Goal: Task Accomplishment & Management: Manage account settings

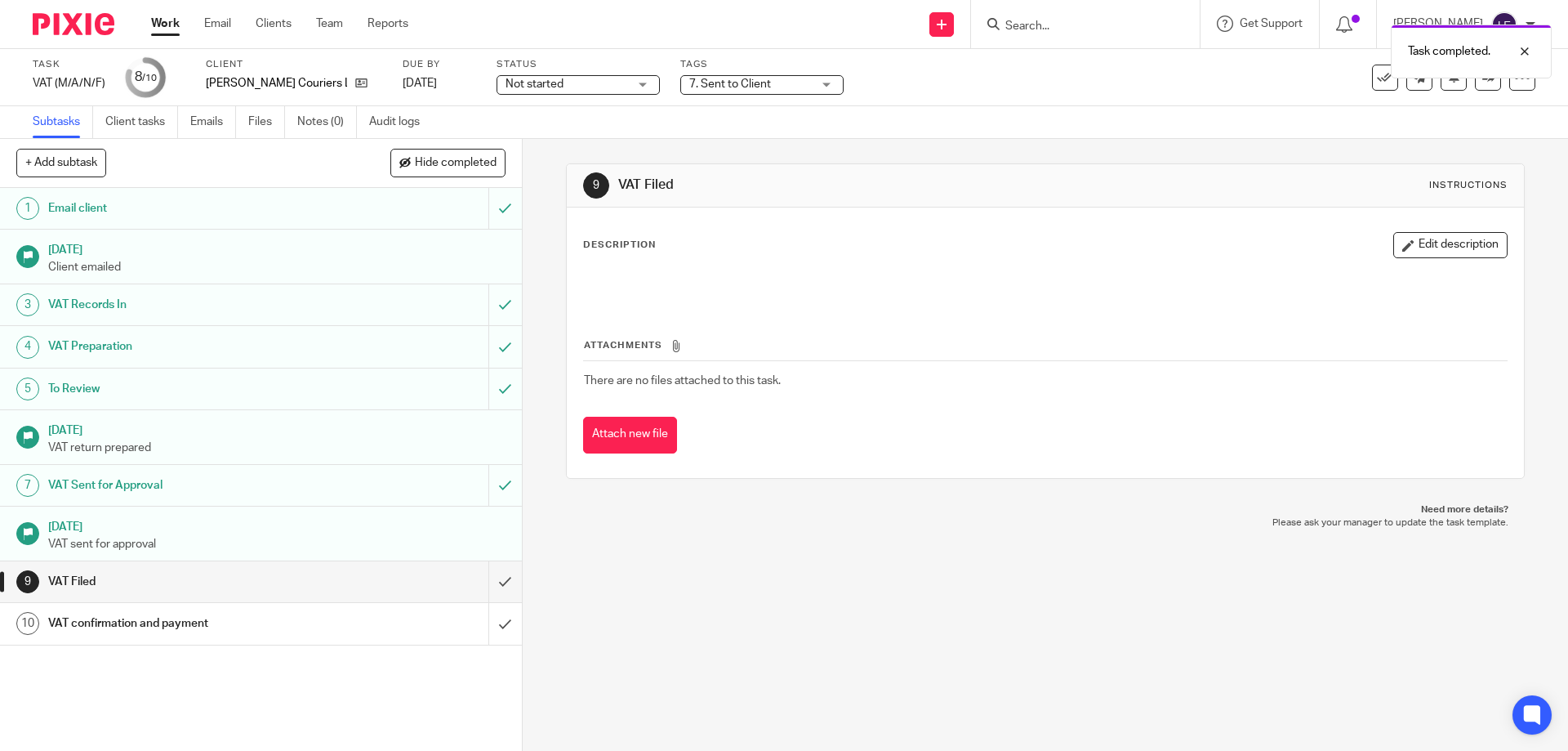
click at [166, 26] on link "Work" at bounding box center [164, 23] width 28 height 17
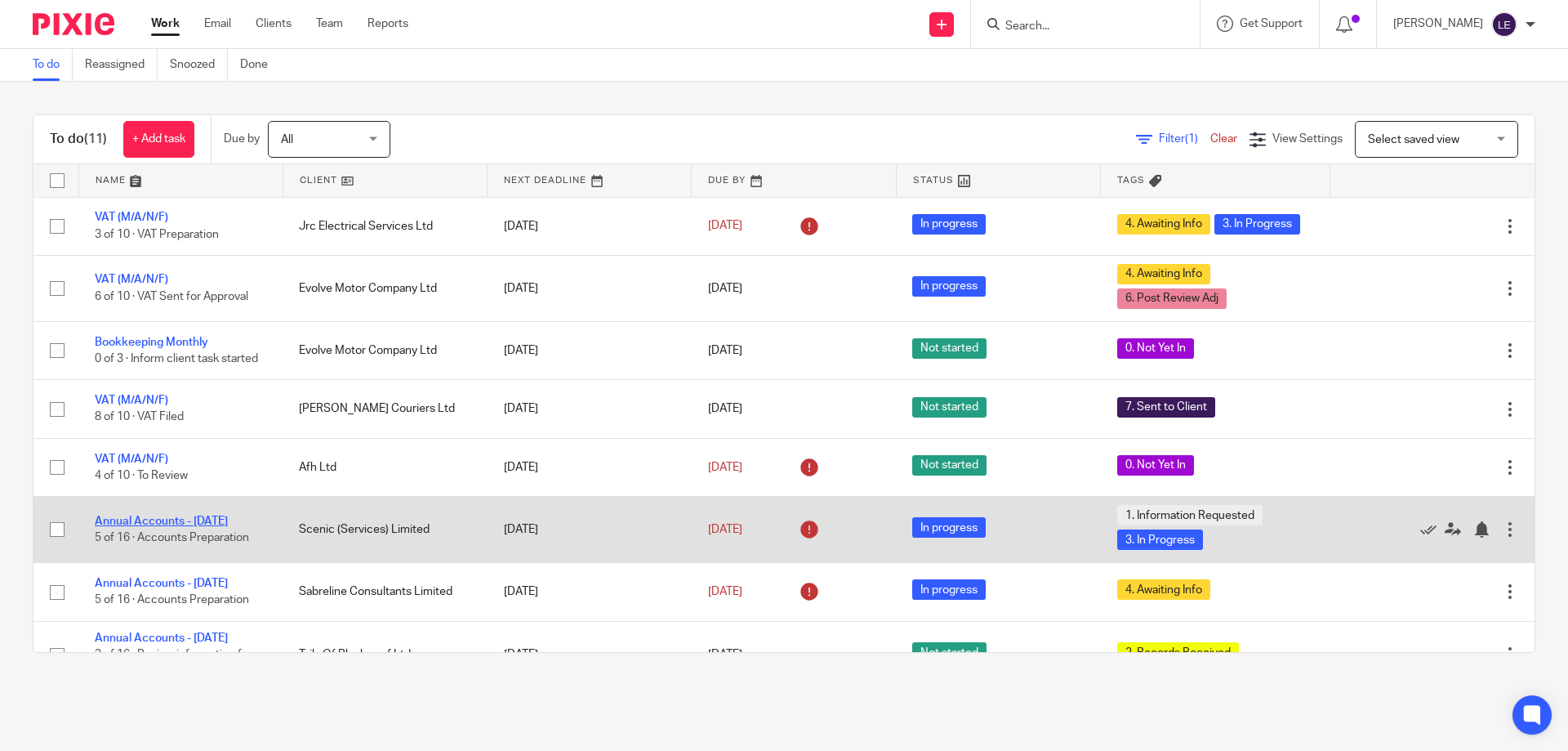
click at [188, 526] on link "Annual Accounts - [DATE]" at bounding box center [161, 522] width 133 height 12
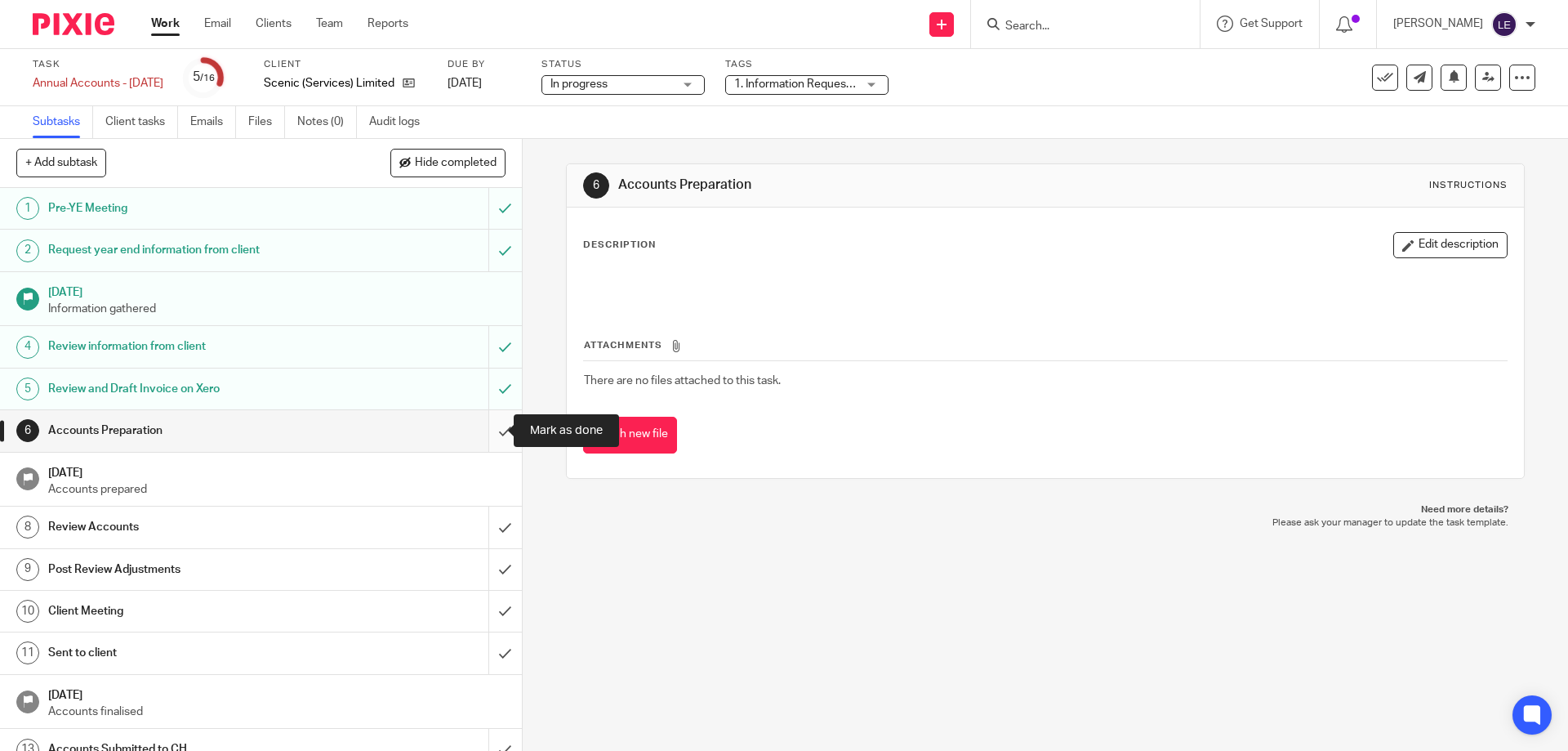
click at [492, 431] on input "submit" at bounding box center [260, 431] width 522 height 41
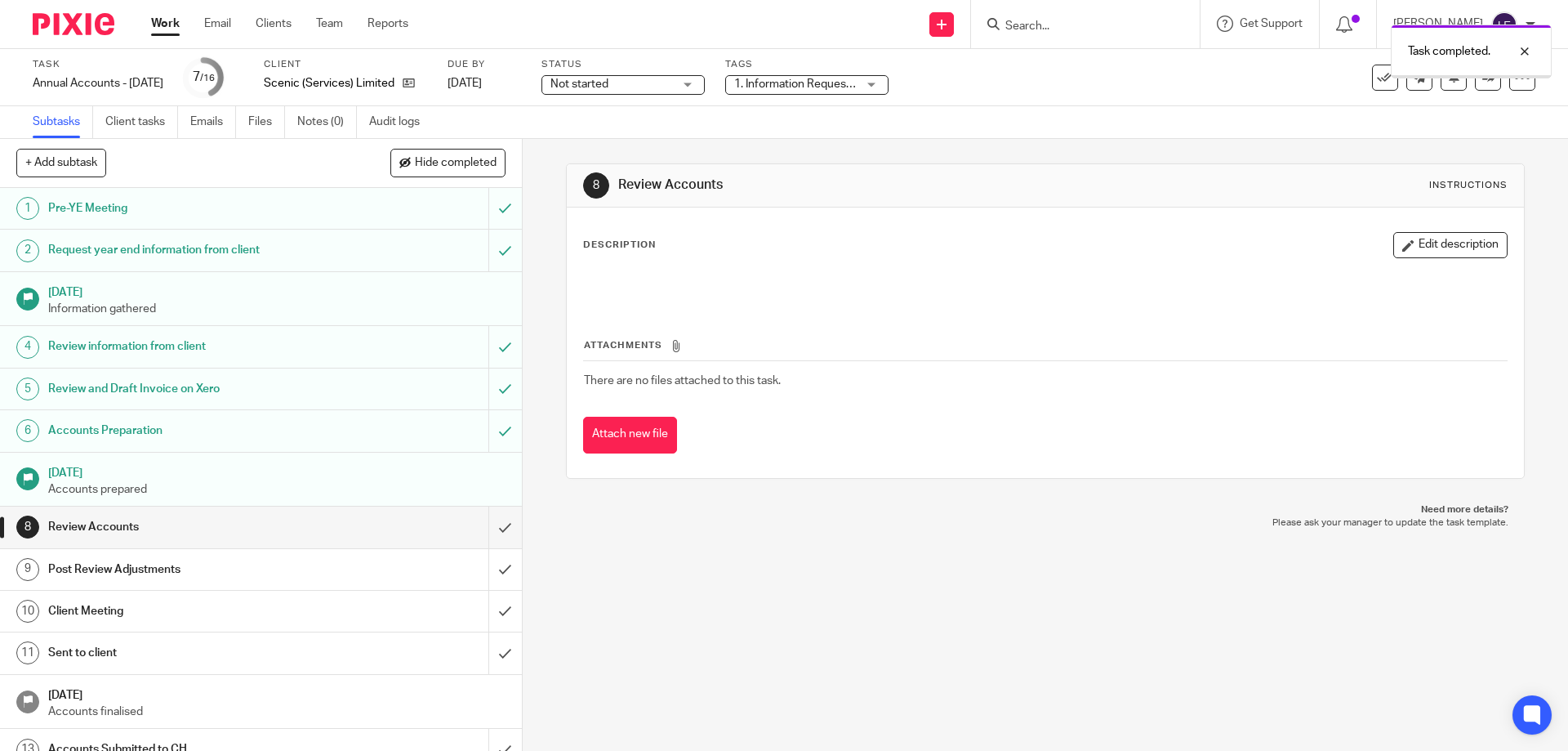
click at [784, 85] on span "1. Information Requested + 1" at bounding box center [807, 84] width 147 height 12
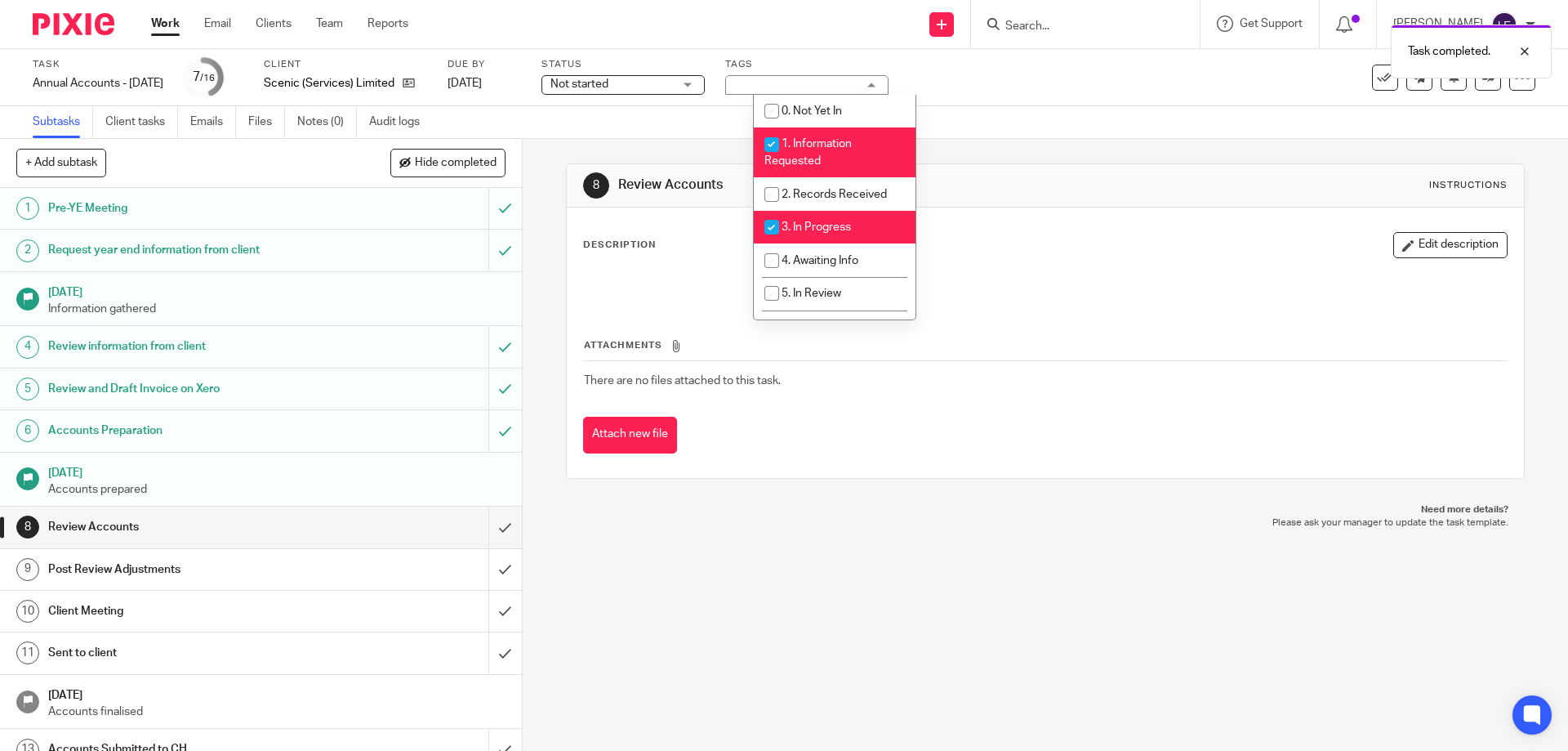
click at [796, 136] on li "1. Information Requested" at bounding box center [834, 152] width 161 height 50
checkbox input "false"
click at [795, 209] on li "2. Records Received" at bounding box center [834, 194] width 161 height 33
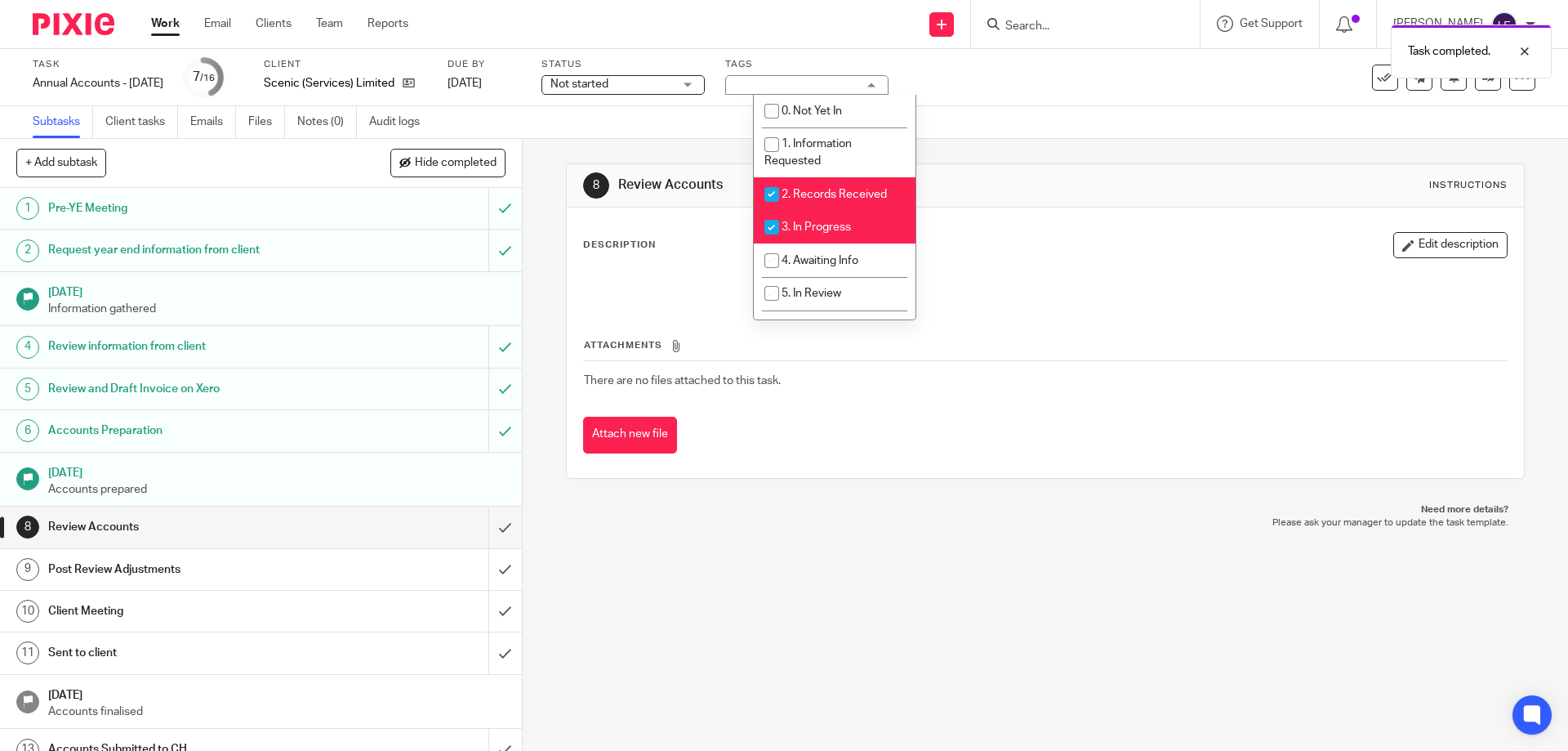
click at [822, 191] on span "2. Records Received" at bounding box center [835, 195] width 106 height 12
checkbox input "false"
click at [810, 218] on li "3. In Progress" at bounding box center [834, 227] width 161 height 33
checkbox input "false"
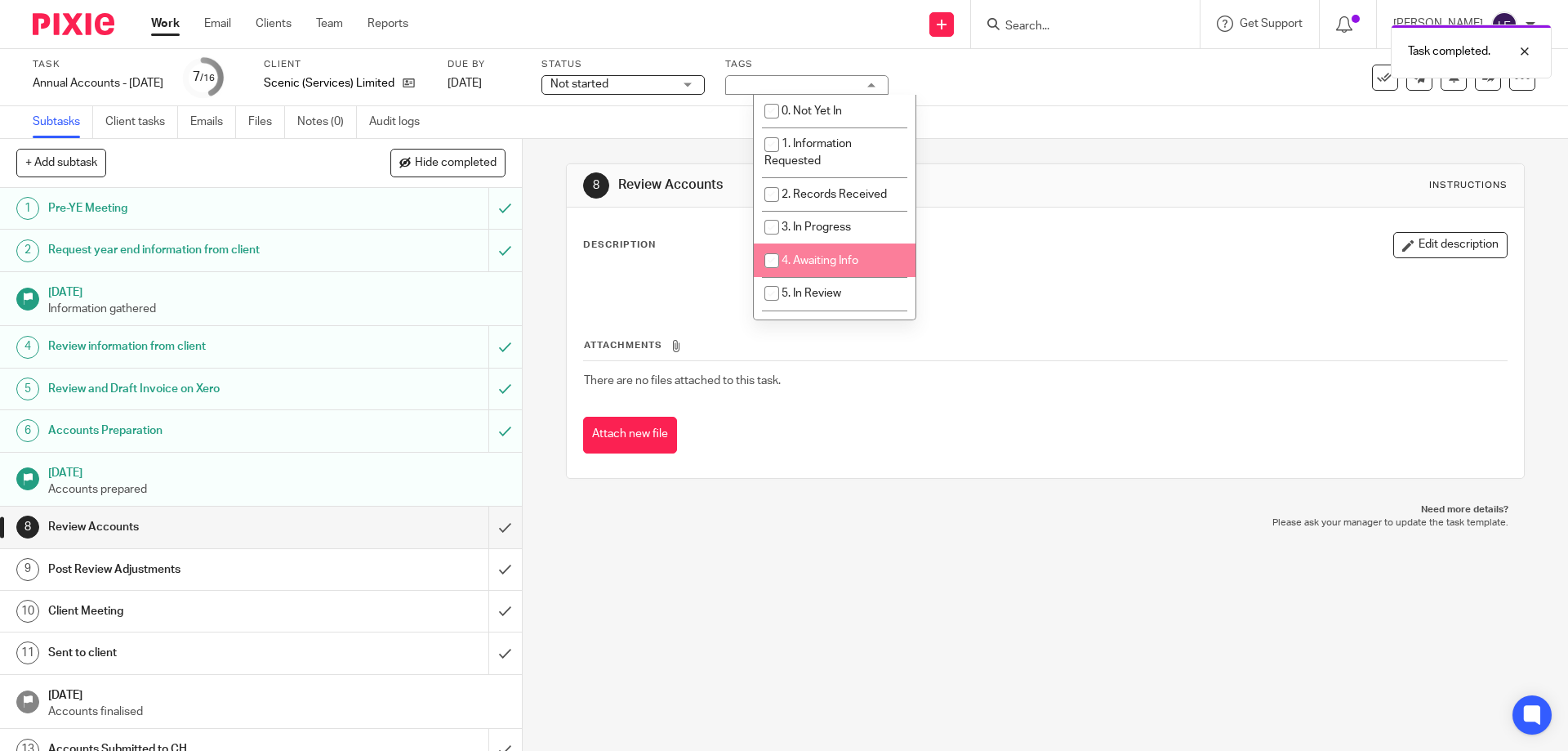
click at [815, 254] on li "4. Awaiting Info" at bounding box center [834, 260] width 161 height 33
checkbox input "true"
drag, startPoint x: 668, startPoint y: 76, endPoint x: 664, endPoint y: 89, distance: 13.6
click at [668, 80] on span "Not started" at bounding box center [611, 85] width 122 height 18
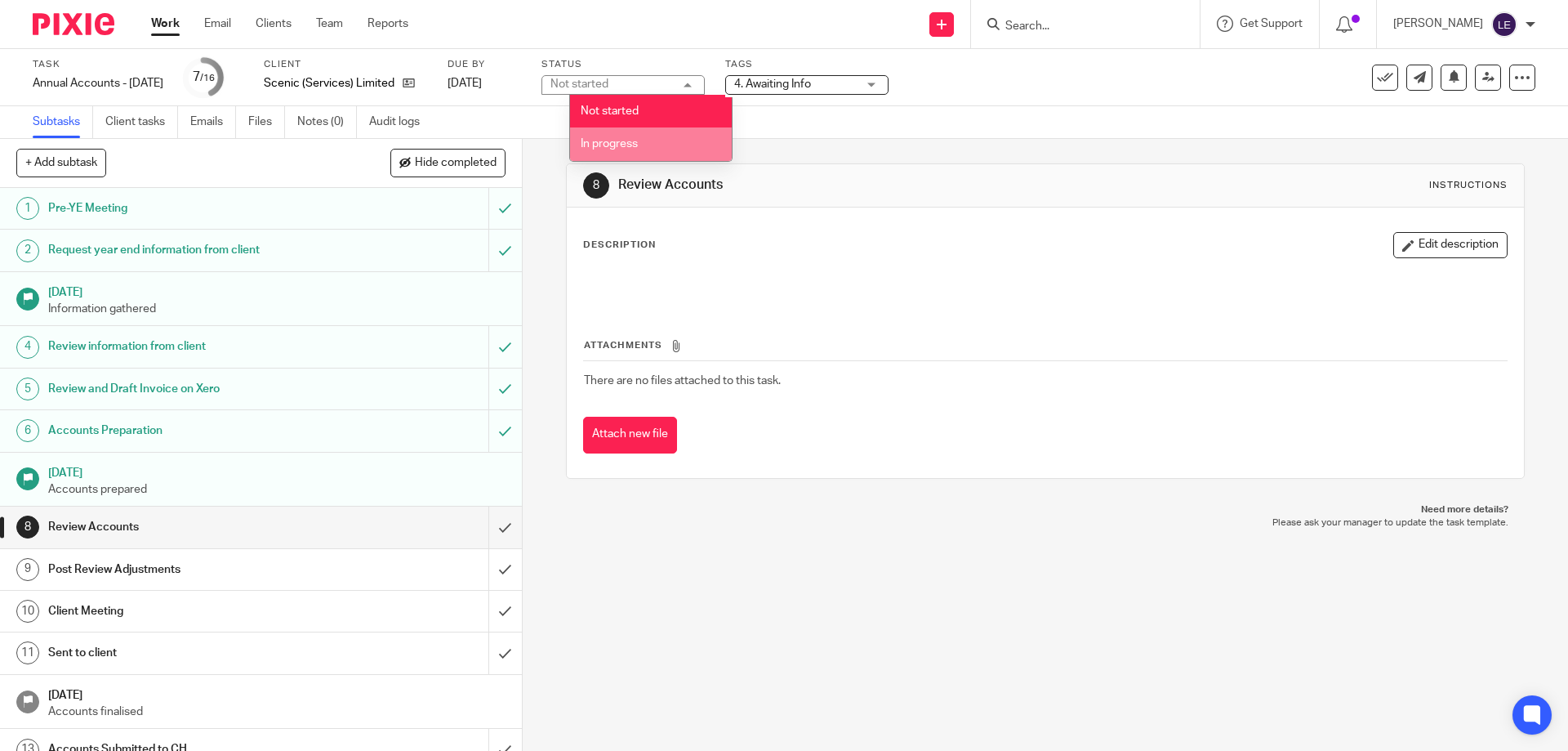
drag, startPoint x: 627, startPoint y: 140, endPoint x: 239, endPoint y: 84, distance: 392.0
click at [625, 141] on span "In progress" at bounding box center [609, 144] width 57 height 12
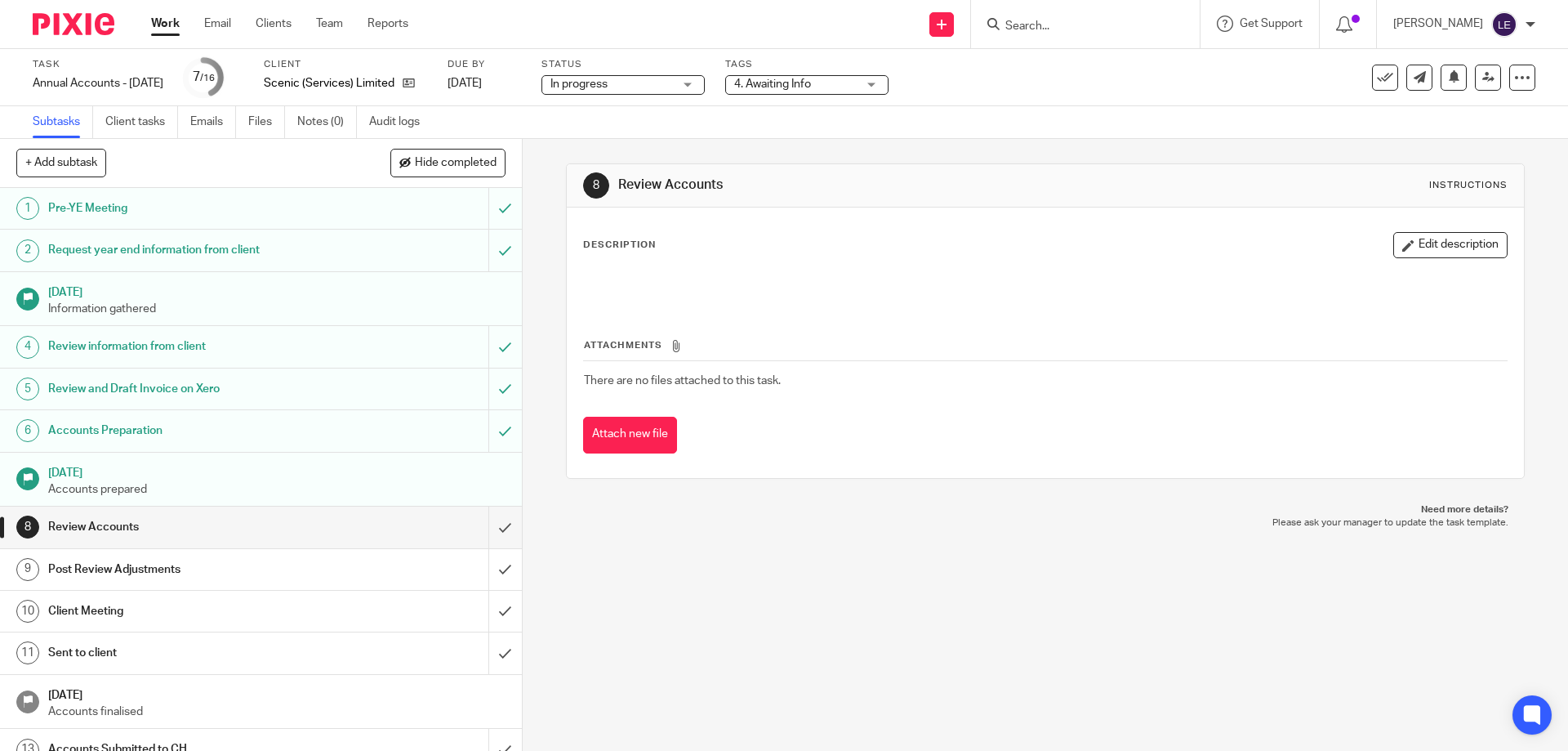
drag, startPoint x: 171, startPoint y: 24, endPoint x: 441, endPoint y: 182, distance: 312.8
click at [170, 24] on link "Work" at bounding box center [164, 23] width 28 height 17
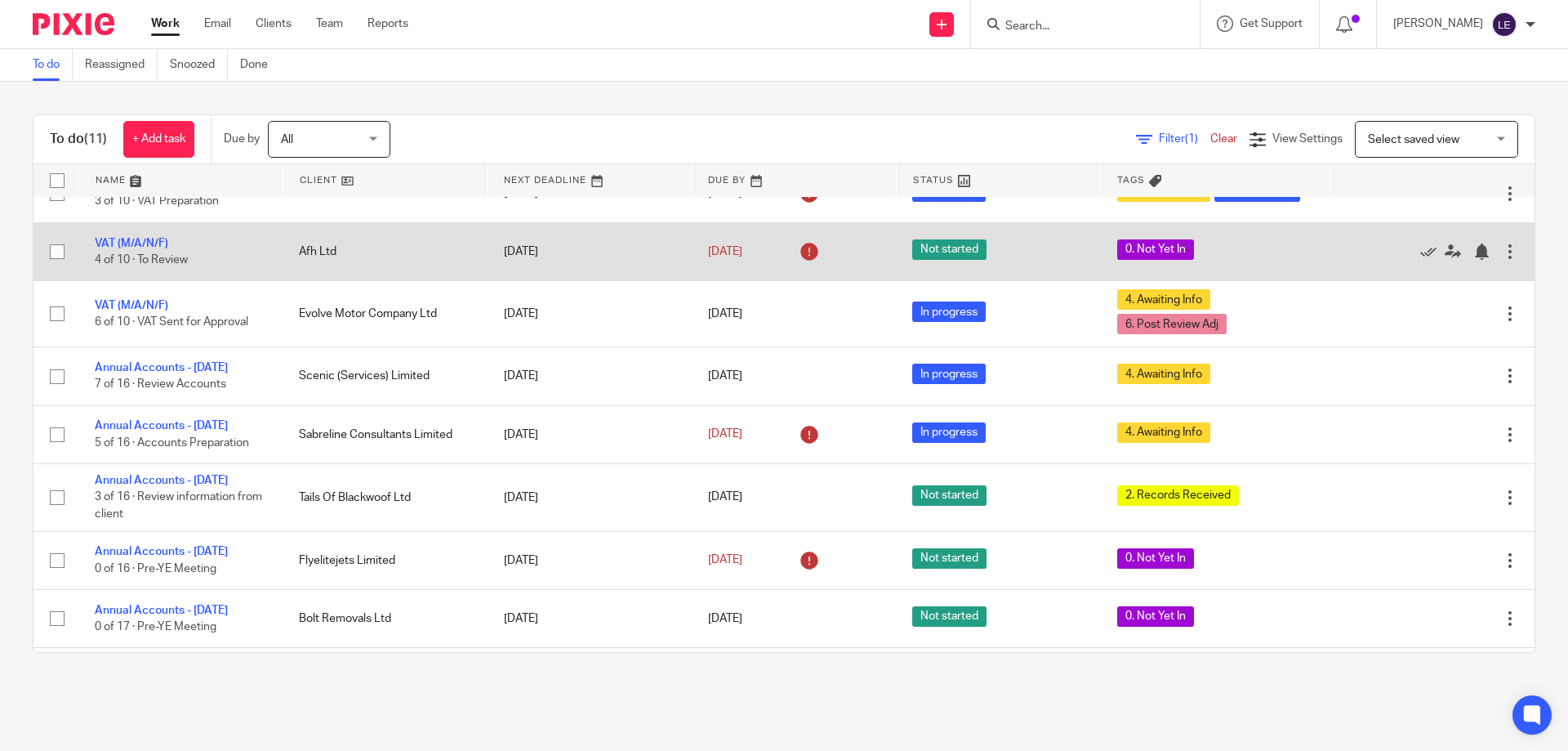
scroll to position [211, 0]
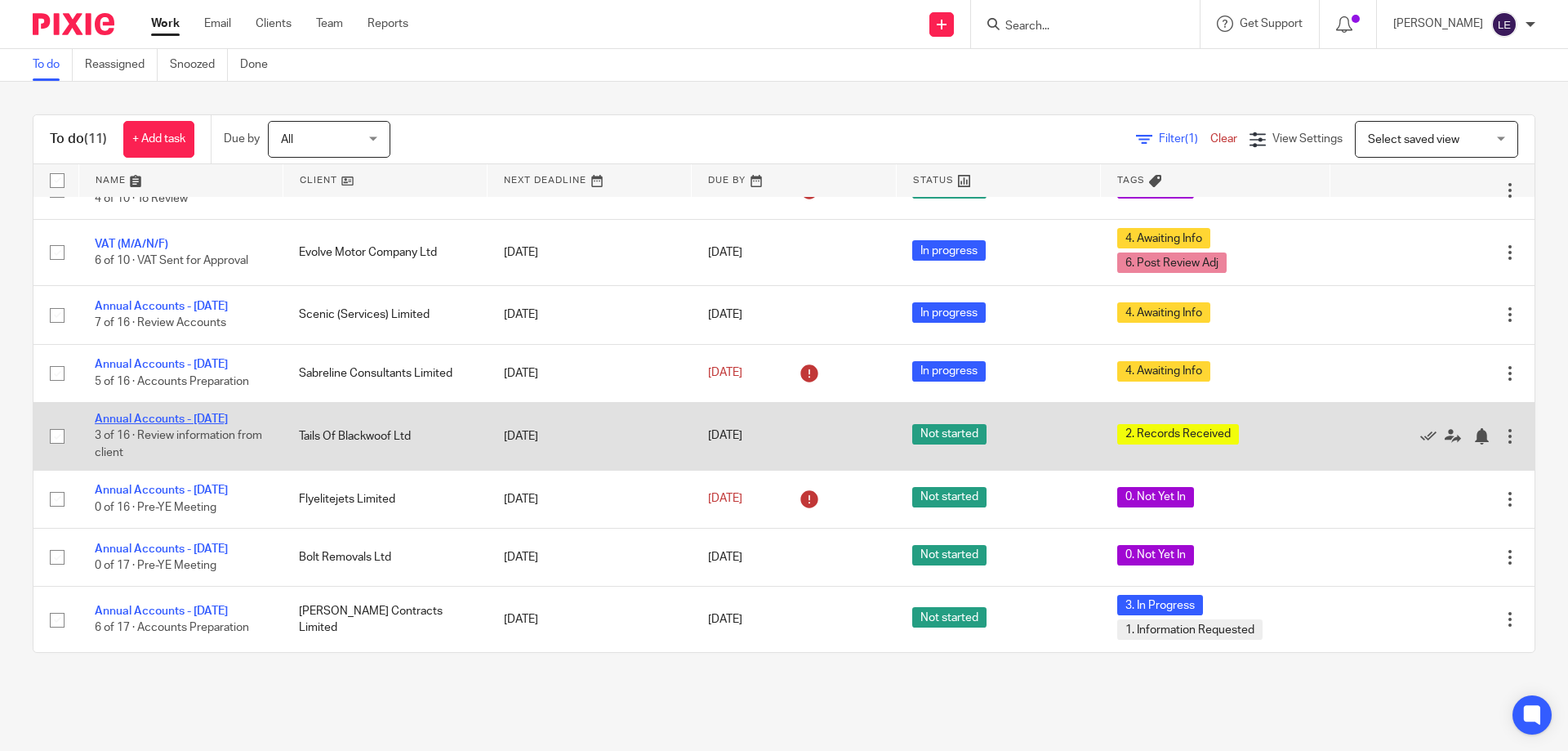
click at [173, 417] on link "Annual Accounts - [DATE]" at bounding box center [161, 419] width 133 height 12
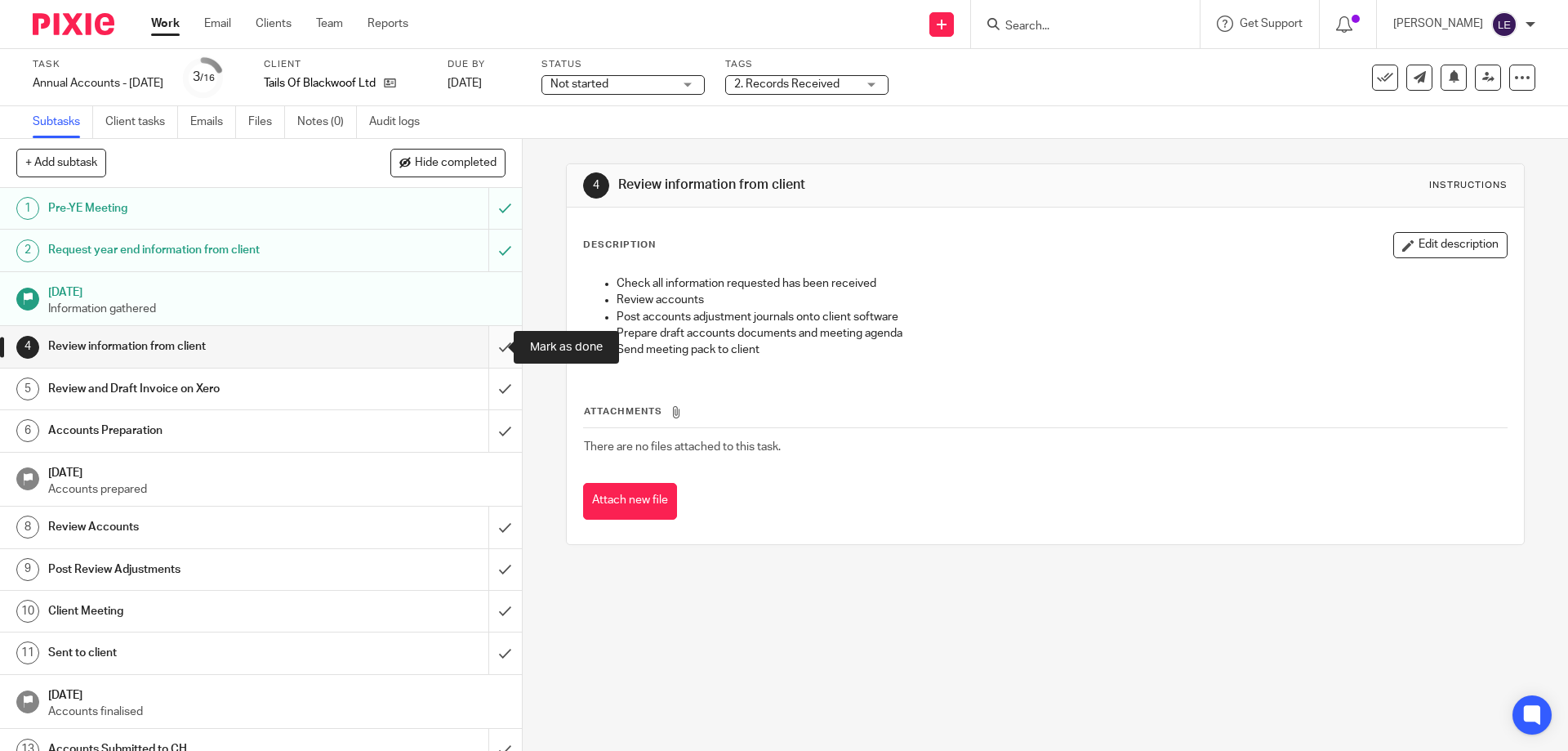
click at [492, 344] on input "submit" at bounding box center [260, 347] width 522 height 41
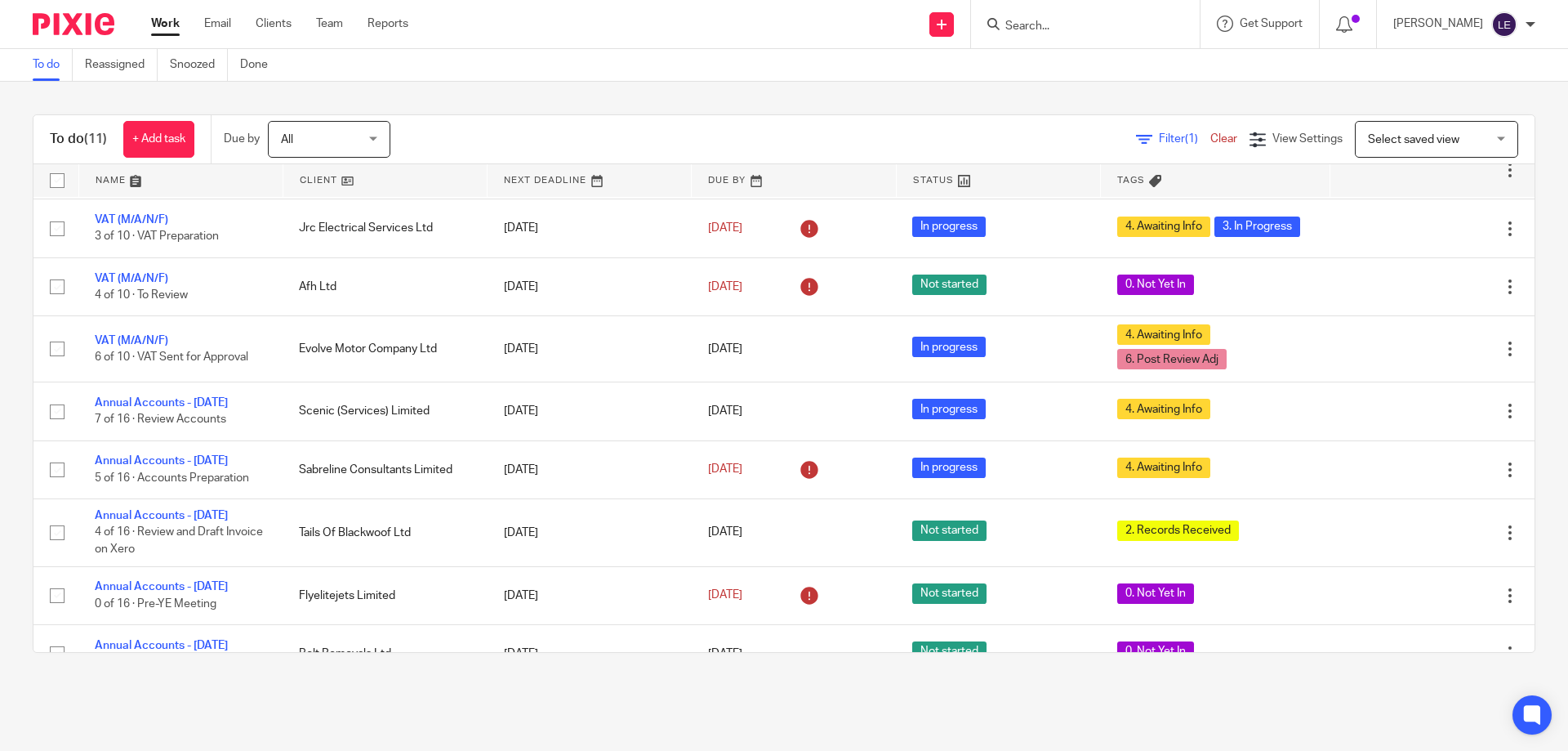
scroll to position [211, 0]
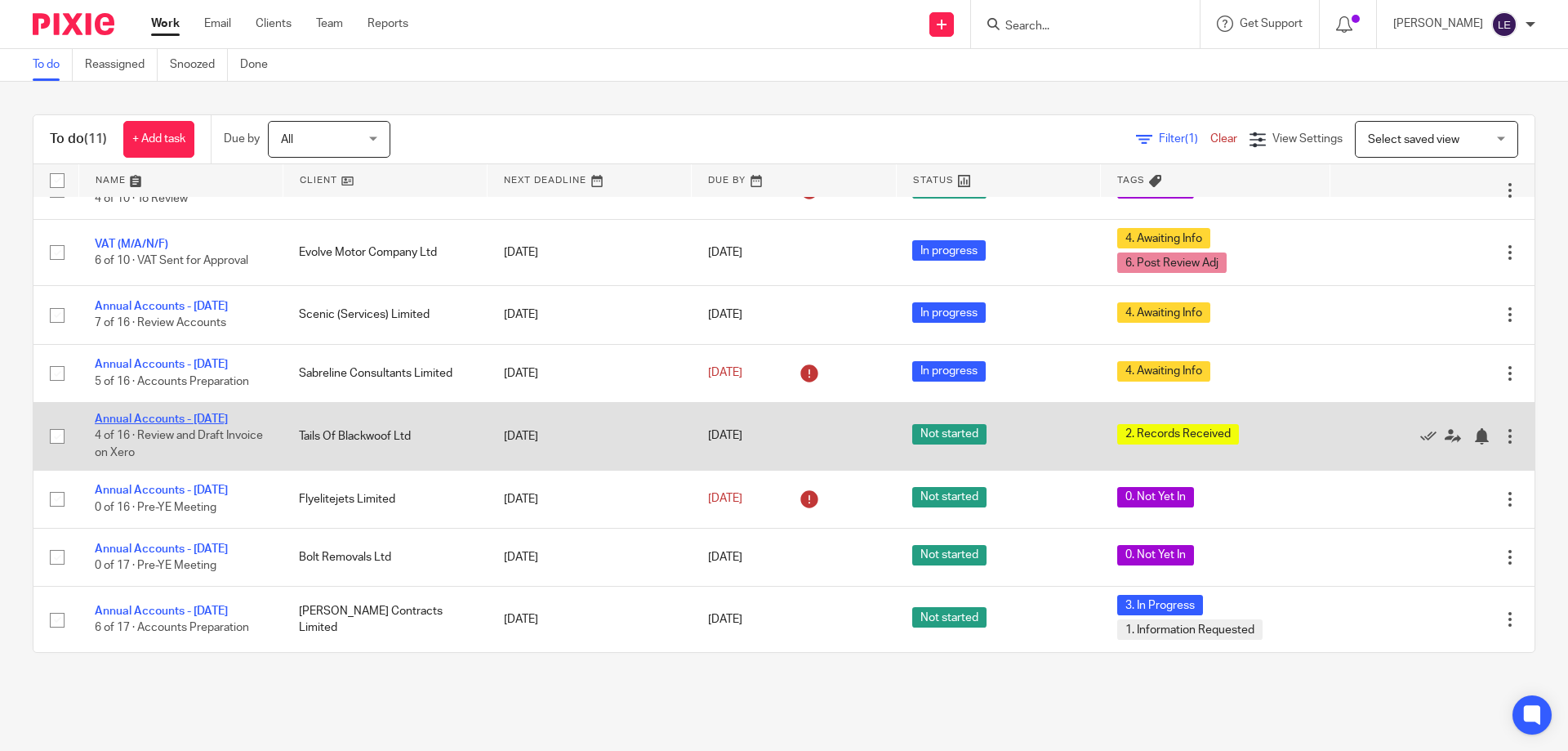
click at [189, 424] on link "Annual Accounts - [DATE]" at bounding box center [161, 419] width 133 height 12
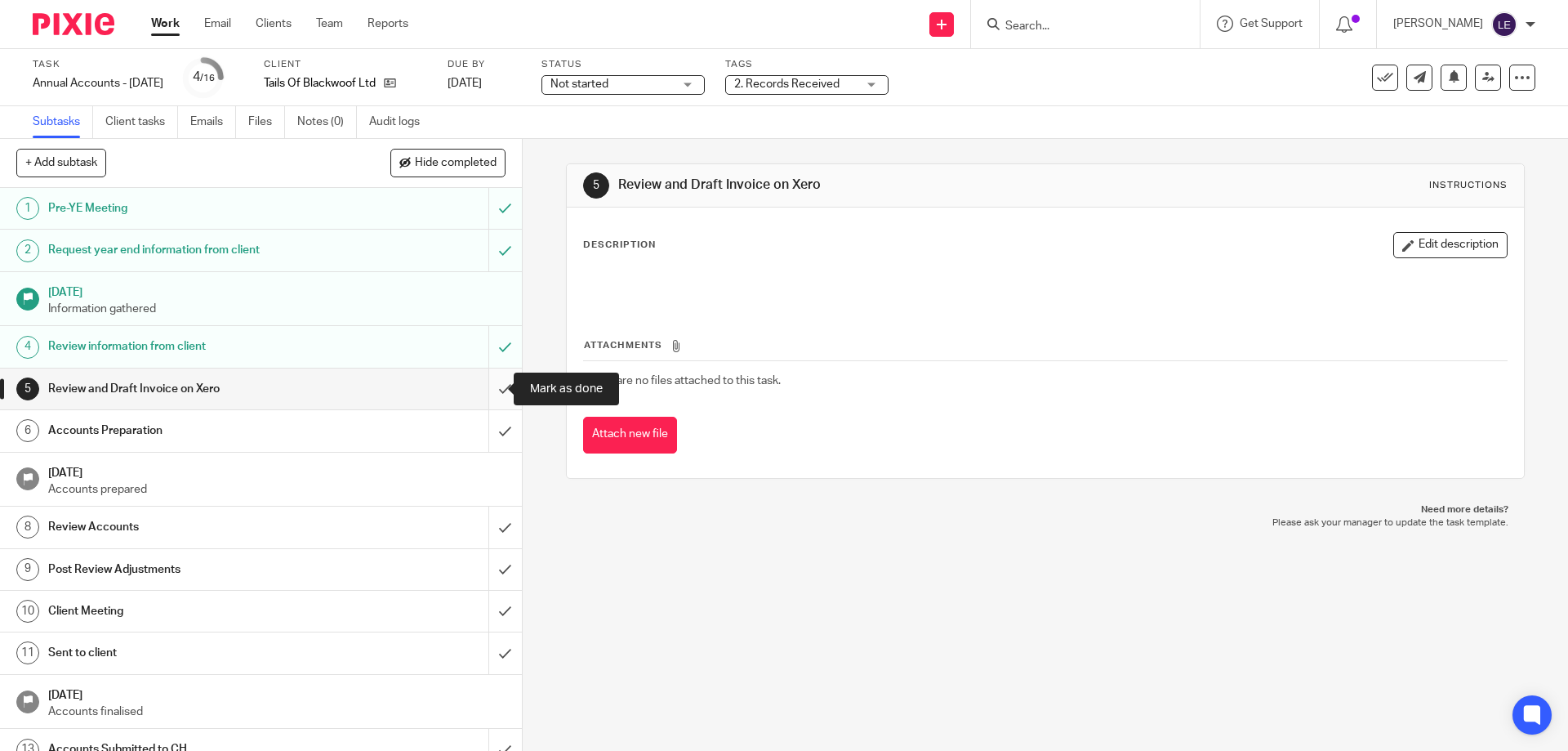
click at [486, 394] on input "submit" at bounding box center [260, 389] width 522 height 41
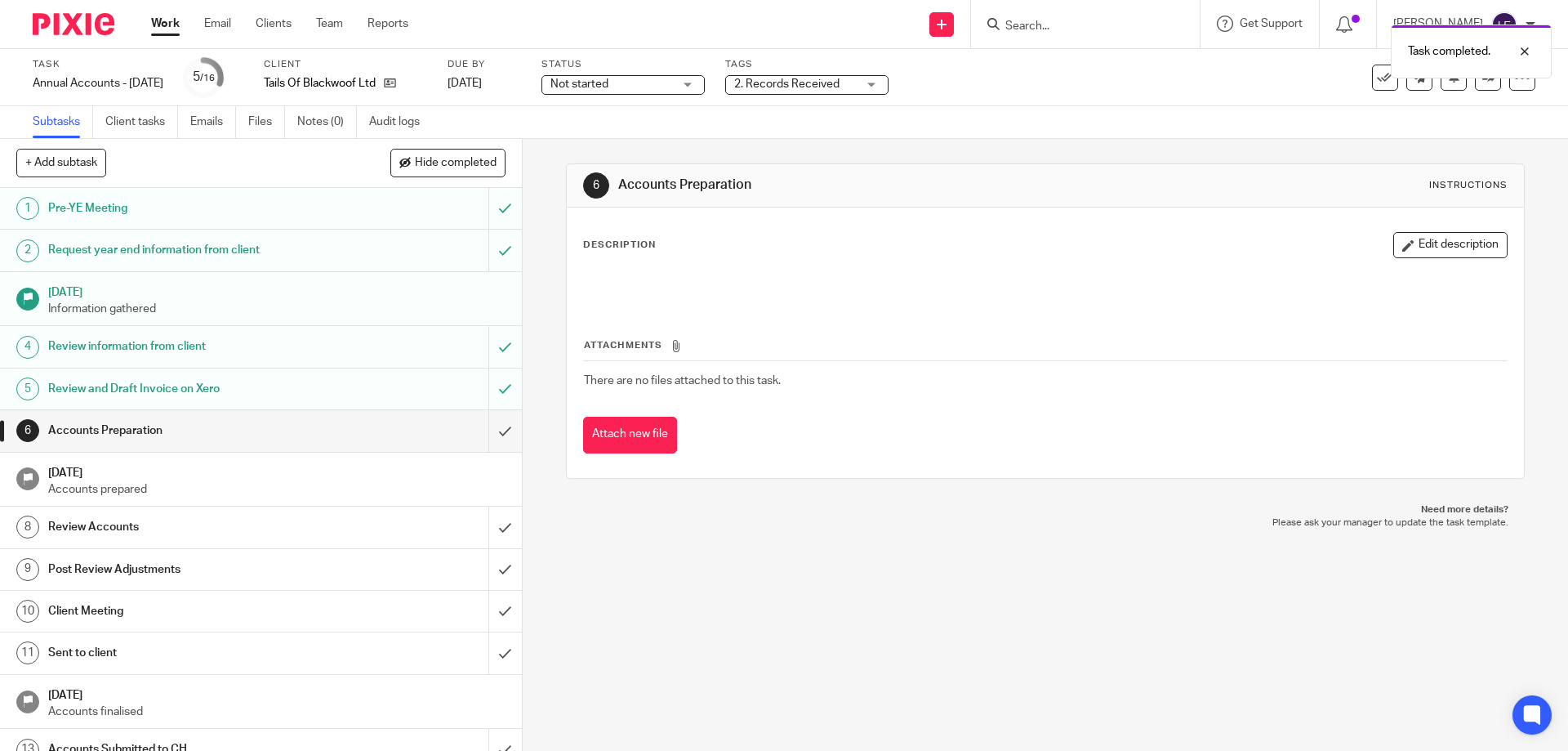
click at [609, 84] on span "Not started" at bounding box center [578, 84] width 58 height 12
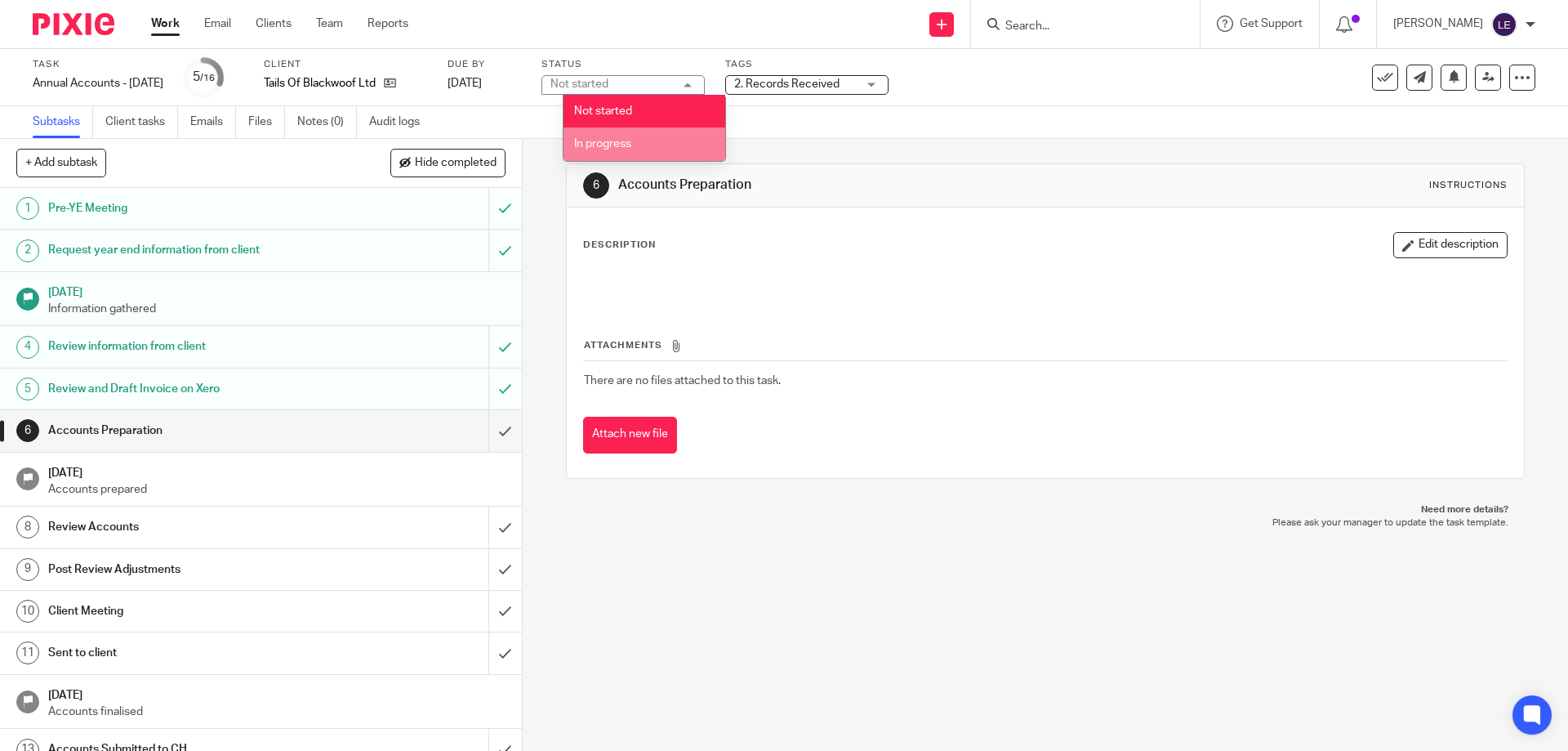
click at [609, 141] on span "In progress" at bounding box center [603, 144] width 57 height 12
